Goal: Find specific page/section: Find specific page/section

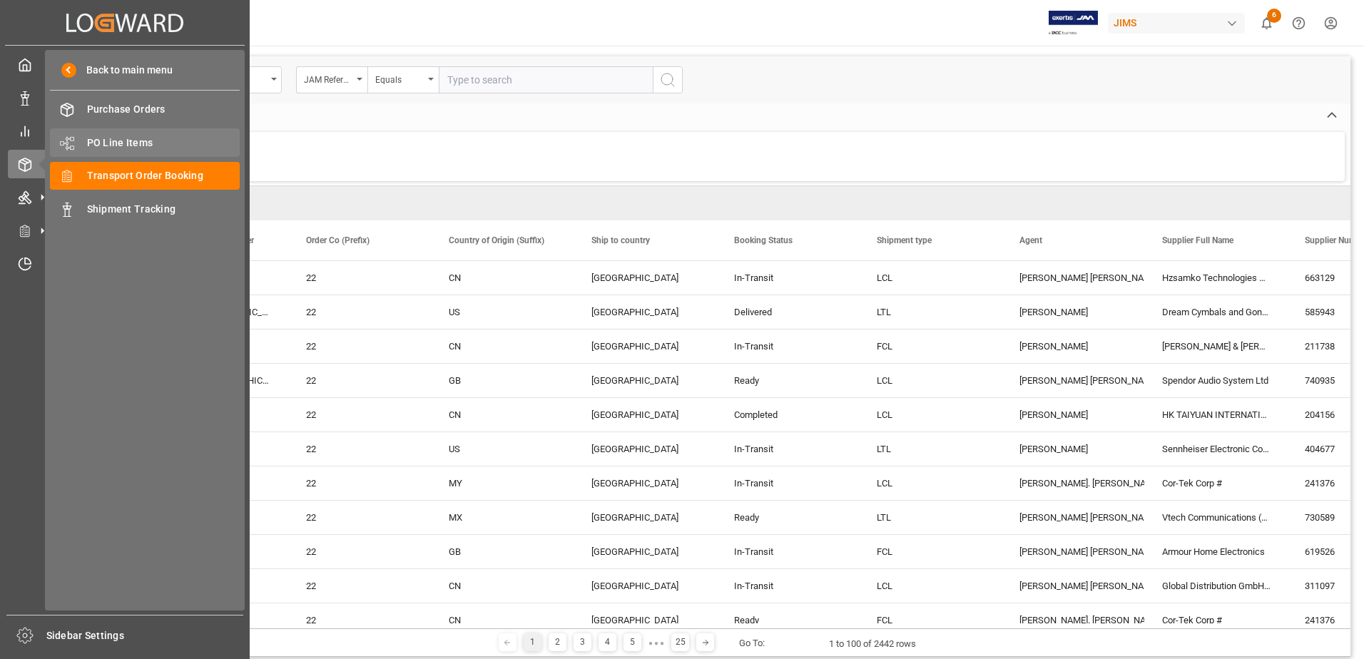
click at [113, 143] on span "PO Line Items" at bounding box center [163, 143] width 153 height 15
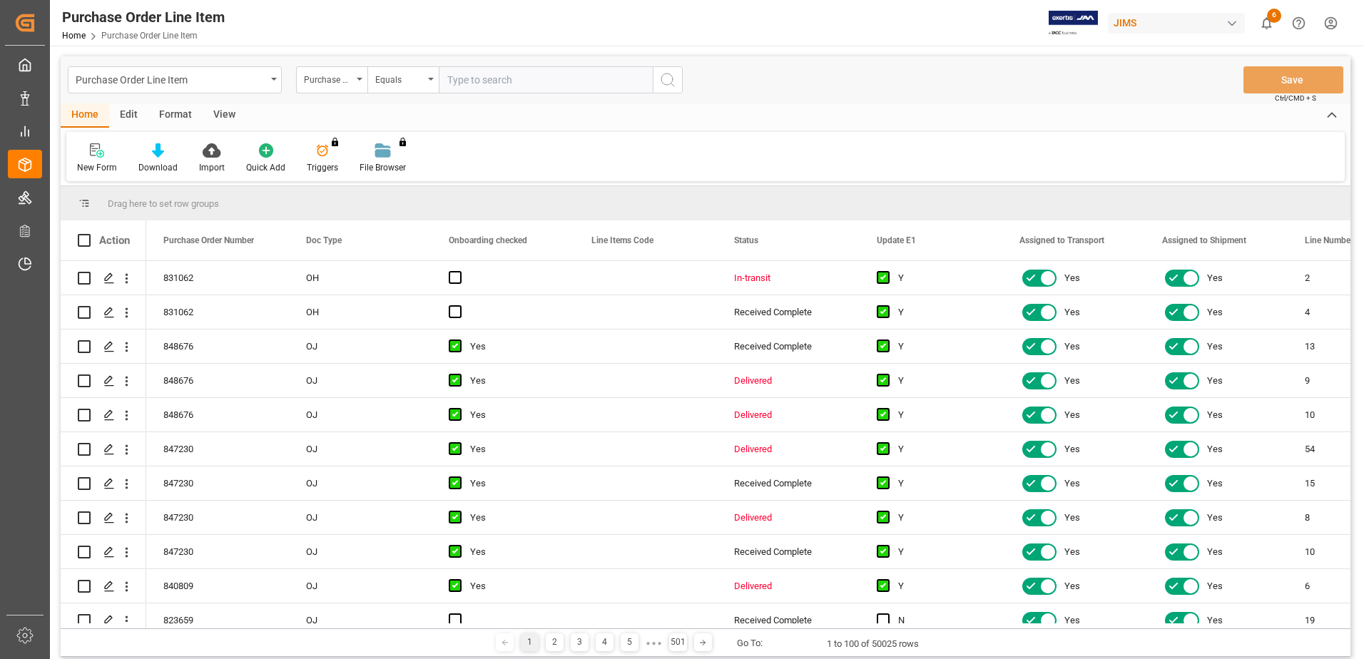
click at [224, 116] on div "View" at bounding box center [225, 115] width 44 height 24
click at [79, 146] on div at bounding box center [91, 150] width 28 height 15
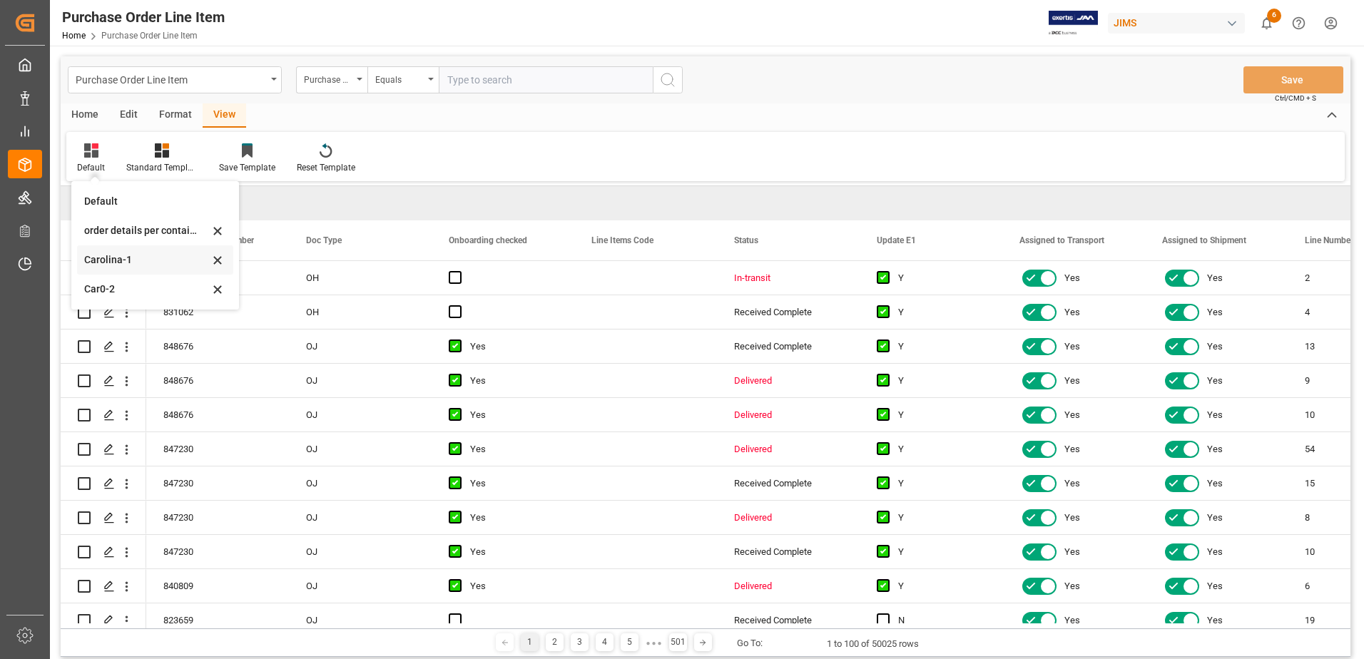
click at [161, 260] on div "Carolina-1" at bounding box center [146, 260] width 125 height 15
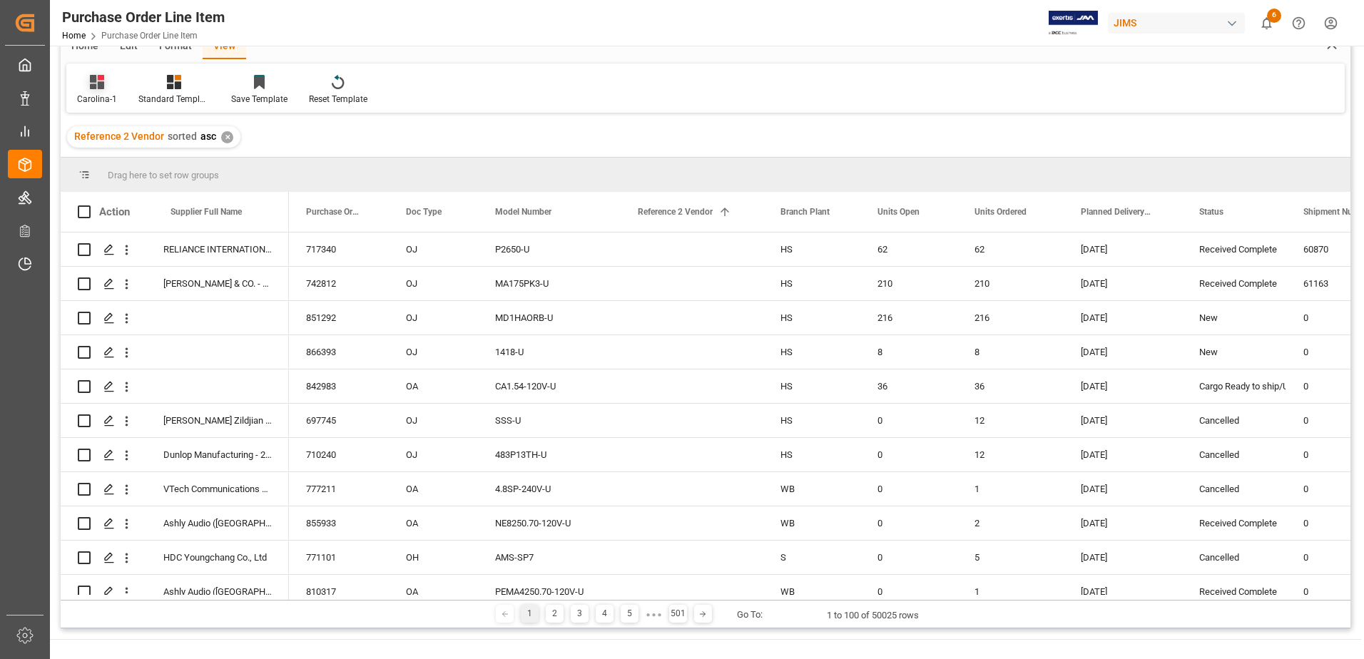
click at [91, 88] on icon at bounding box center [97, 82] width 14 height 14
click at [140, 218] on div "Car0-2" at bounding box center [148, 220] width 125 height 15
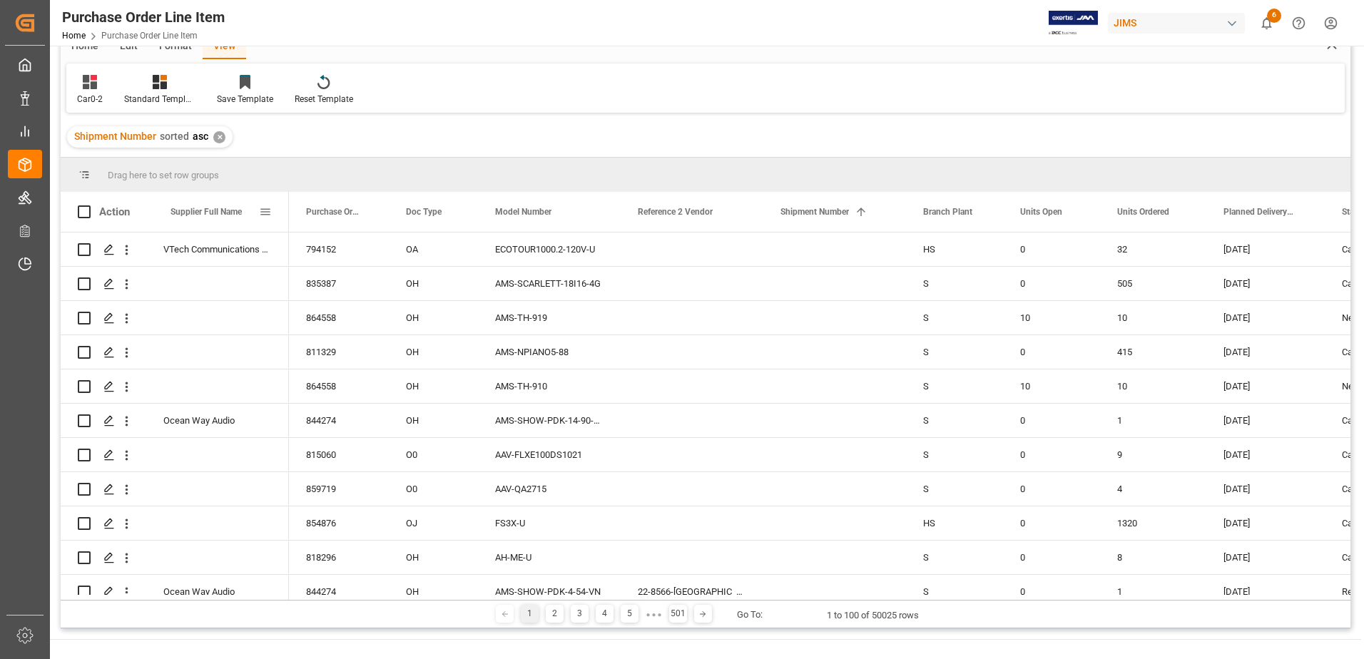
click at [264, 209] on span at bounding box center [265, 211] width 13 height 13
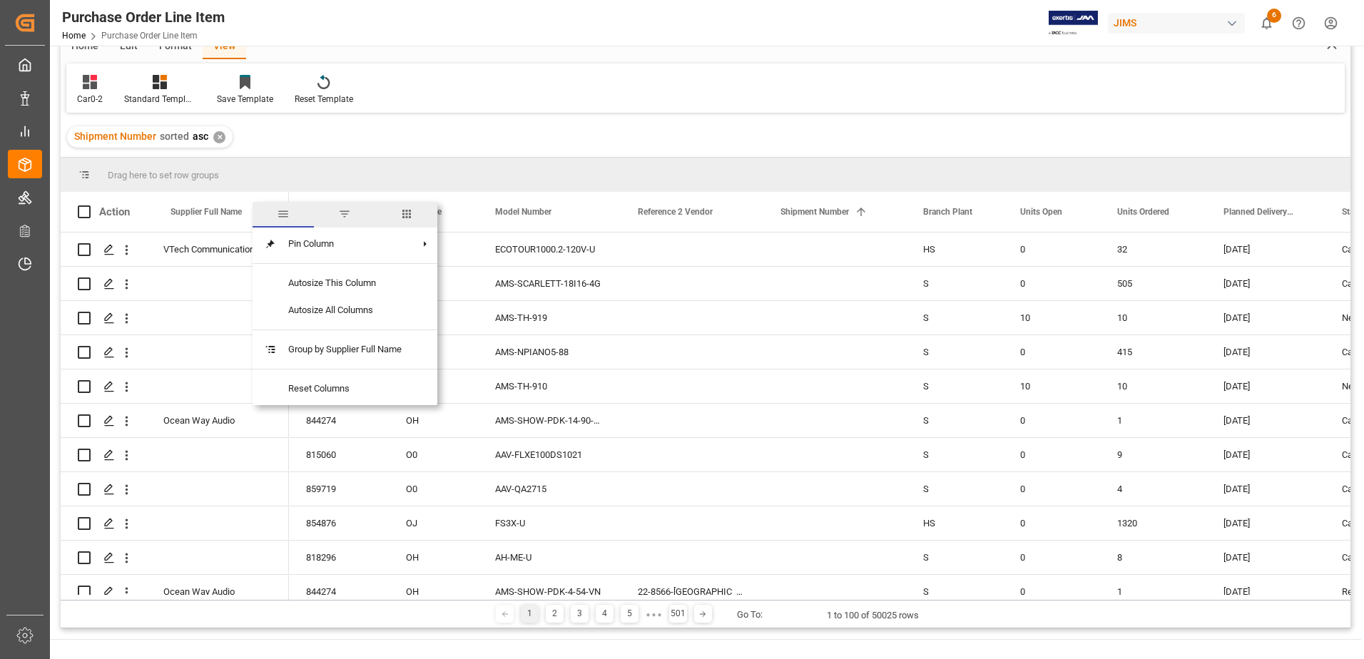
click at [351, 213] on span "filter" at bounding box center [344, 214] width 13 height 13
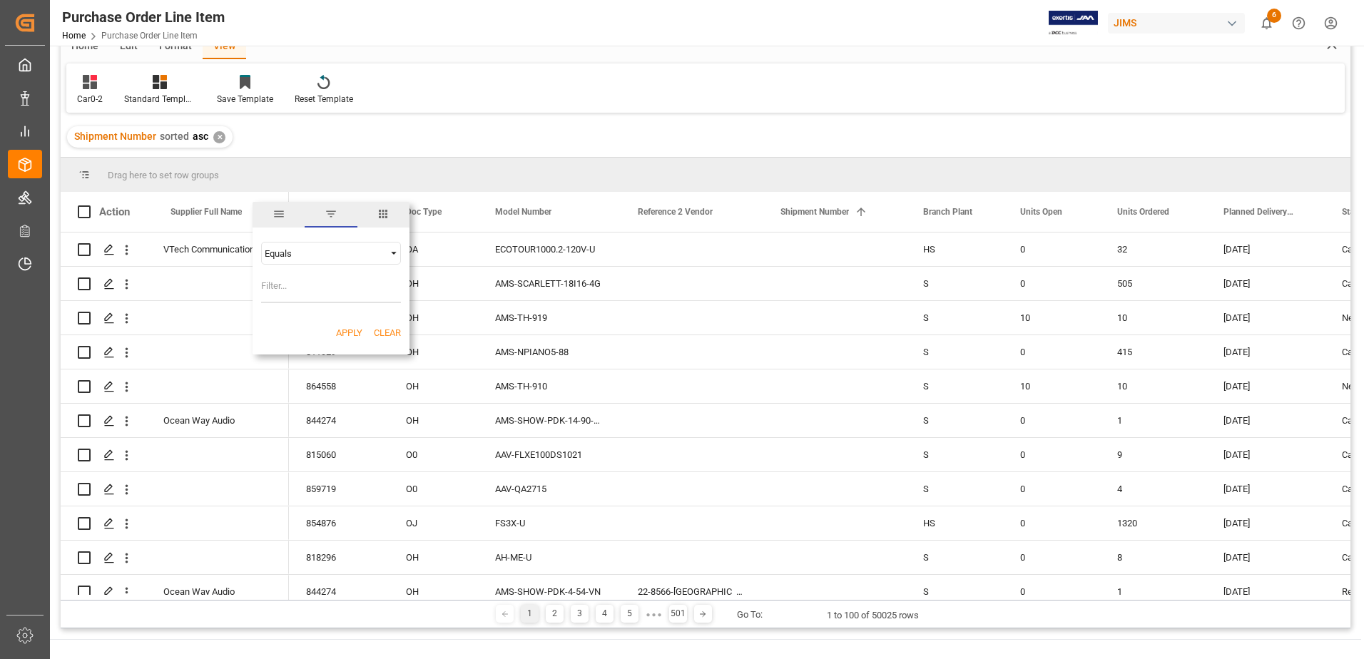
click at [380, 214] on span "columns" at bounding box center [383, 214] width 13 height 13
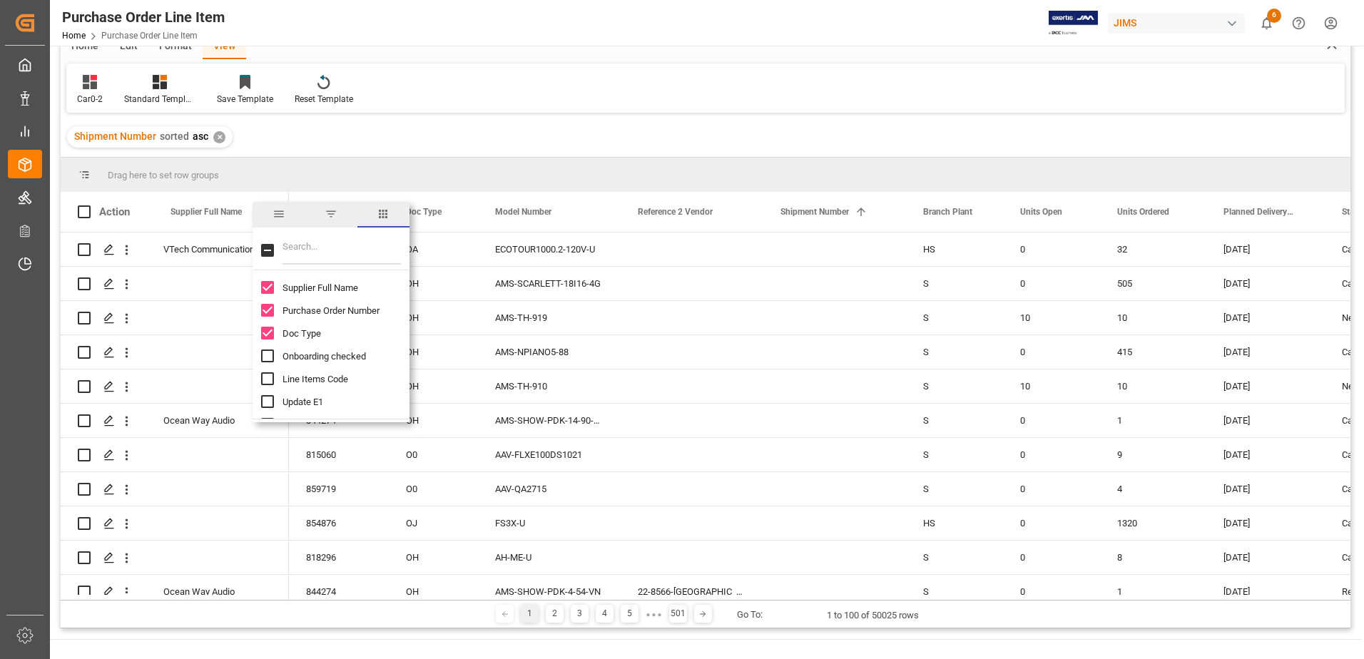
click at [307, 249] on input "Filter Columns Input" at bounding box center [342, 250] width 118 height 29
type input "supp"
click at [268, 329] on input "Supplier Number column toggle visibility (hidden)" at bounding box center [267, 330] width 13 height 13
checkbox input "true"
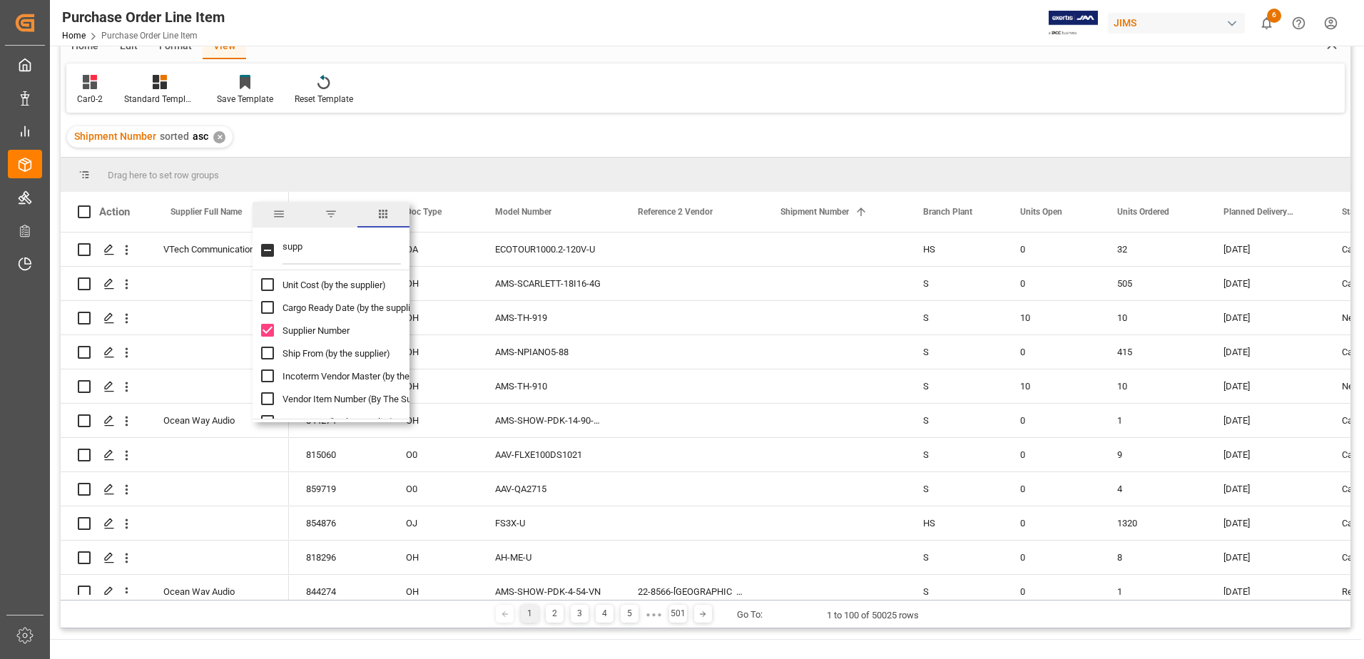
click at [666, 136] on div "Shipment Number sorted asc ✕" at bounding box center [706, 137] width 1290 height 40
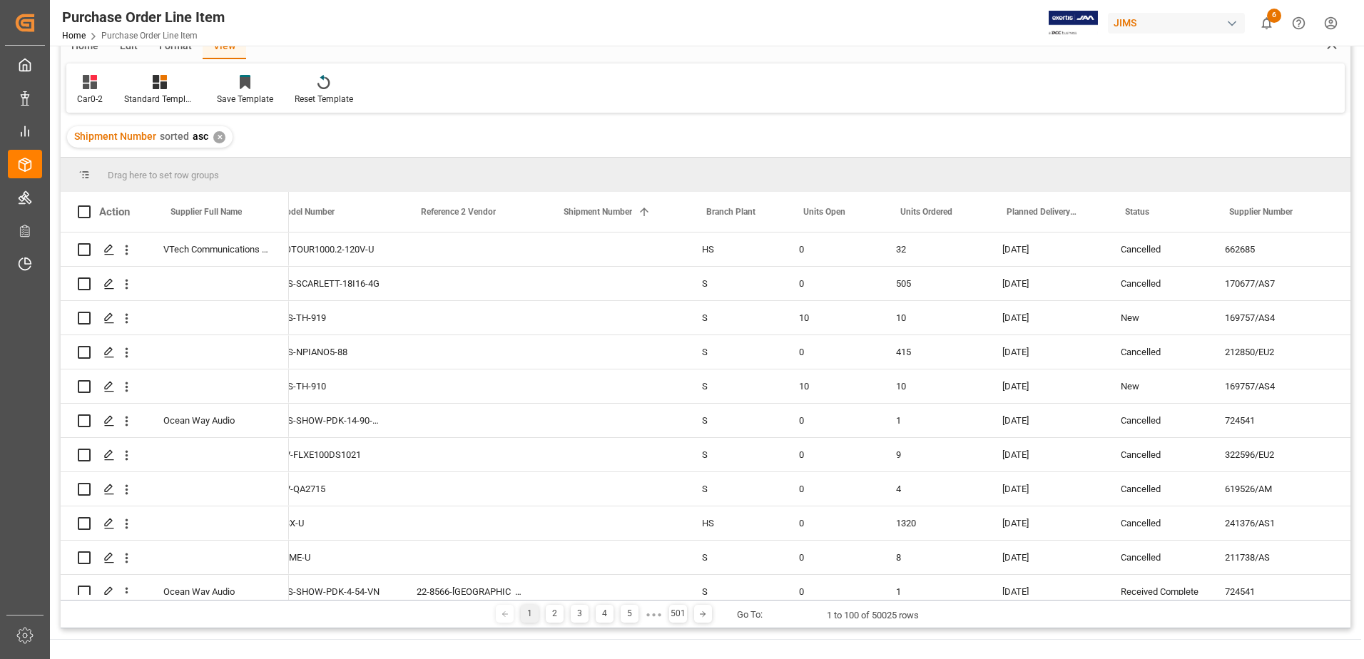
scroll to position [0, 198]
